Goal: Find contact information: Find contact information

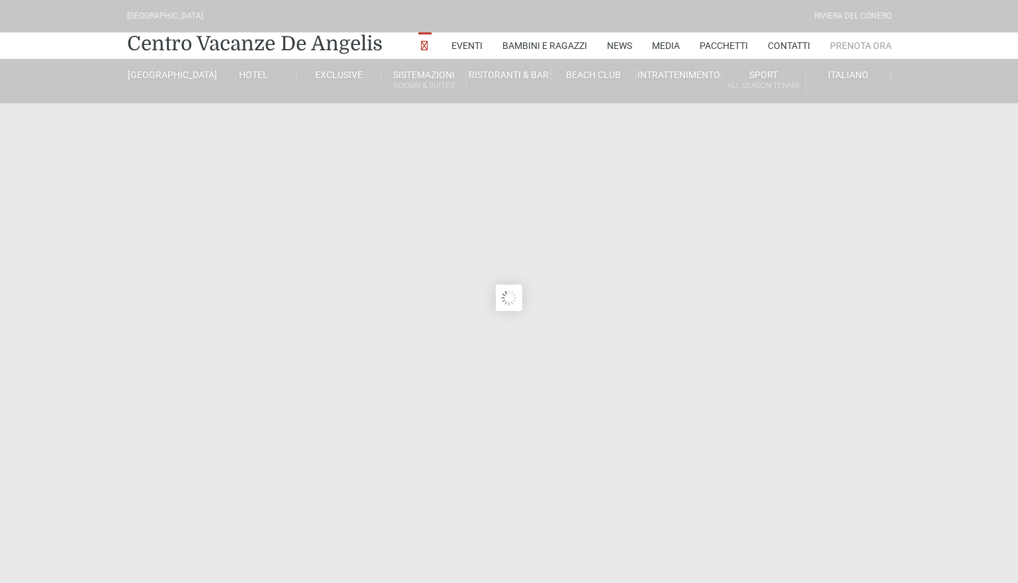
click at [848, 43] on link "Prenota Ora" at bounding box center [861, 45] width 62 height 26
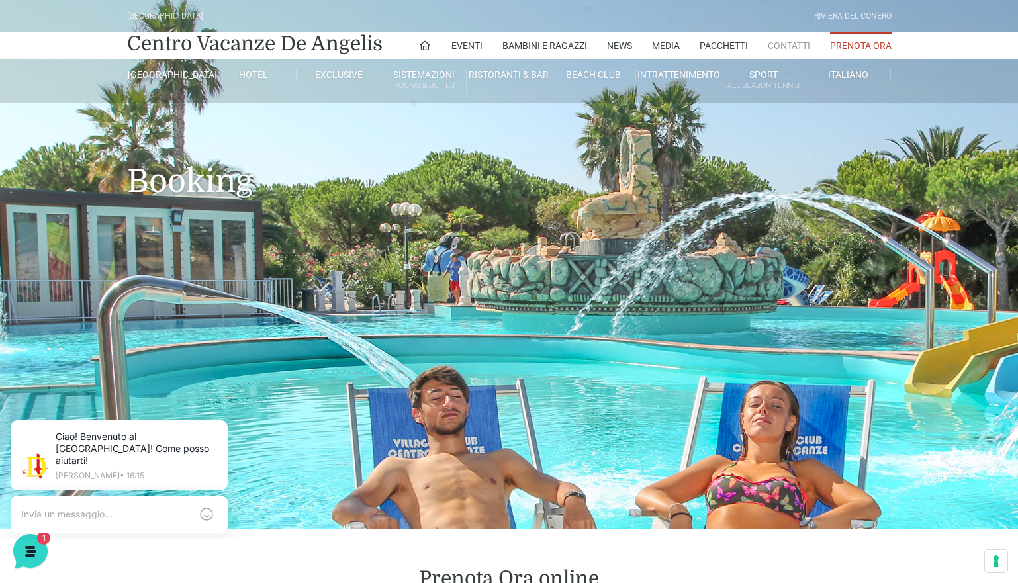
click at [781, 49] on link "Contatti" at bounding box center [788, 45] width 42 height 26
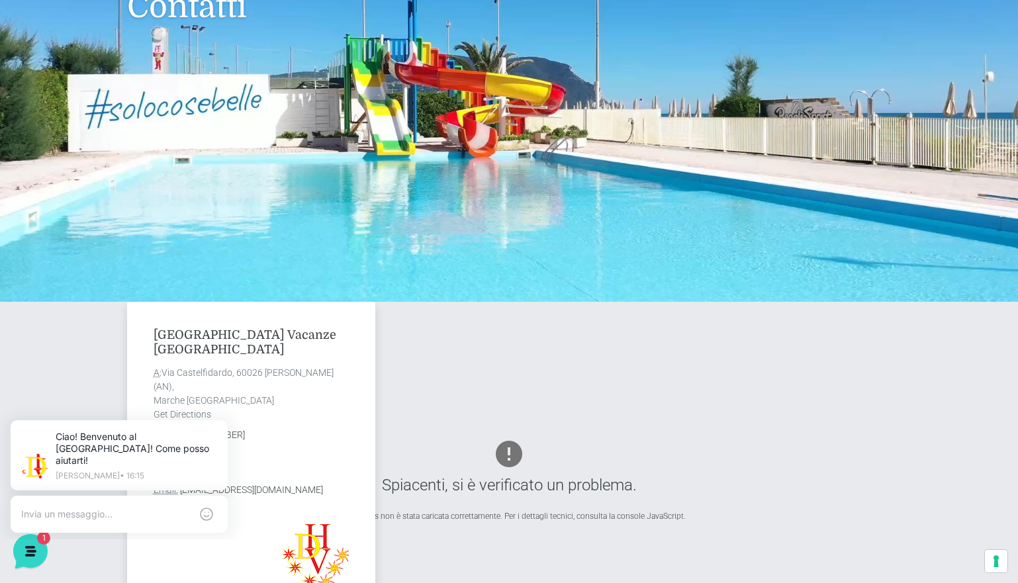
scroll to position [66, 0]
